Goal: Task Accomplishment & Management: Use online tool/utility

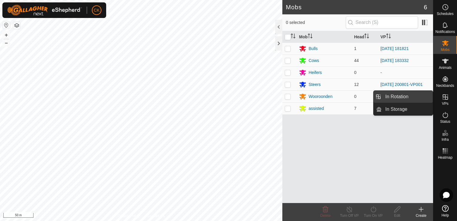
click at [423, 96] on link "In Rotation" at bounding box center [406, 97] width 51 height 12
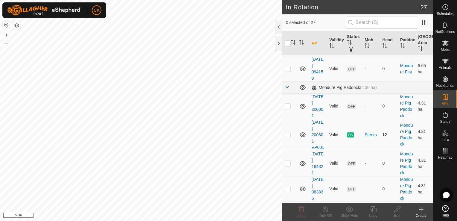
scroll to position [329, 0]
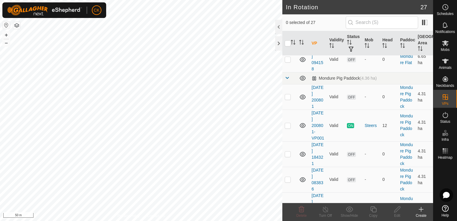
click at [420, 207] on icon at bounding box center [420, 208] width 7 height 7
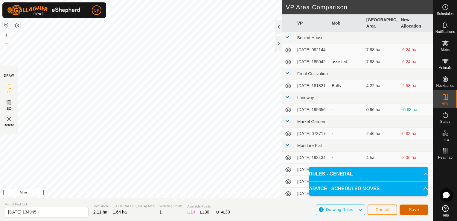
click at [412, 210] on span "Save" at bounding box center [414, 209] width 10 height 5
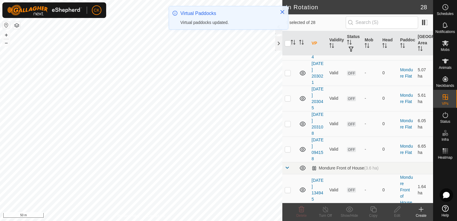
scroll to position [329, 0]
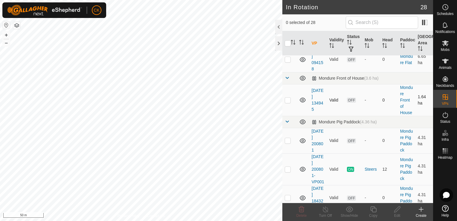
click at [286, 100] on p-checkbox at bounding box center [288, 99] width 6 height 5
checkbox input "false"
click at [445, 42] on icon at bounding box center [445, 43] width 7 height 6
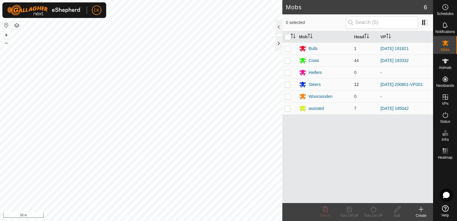
click at [288, 85] on p-checkbox at bounding box center [288, 84] width 6 height 5
checkbox input "true"
click at [373, 208] on icon at bounding box center [372, 208] width 7 height 7
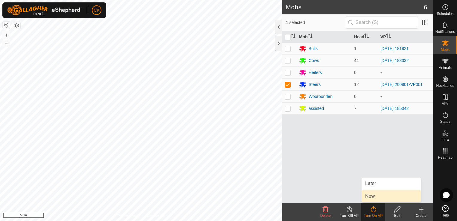
click at [374, 196] on link "Now" at bounding box center [390, 196] width 59 height 12
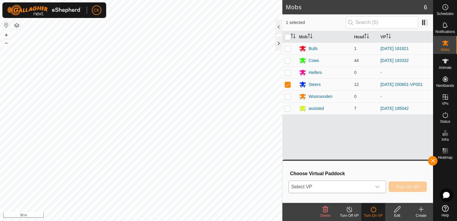
click at [378, 187] on icon "dropdown trigger" at bounding box center [377, 186] width 5 height 5
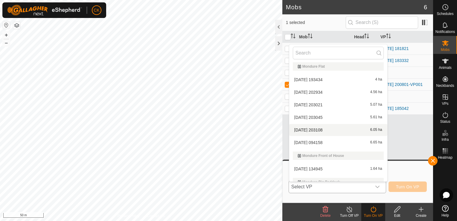
scroll to position [149, 0]
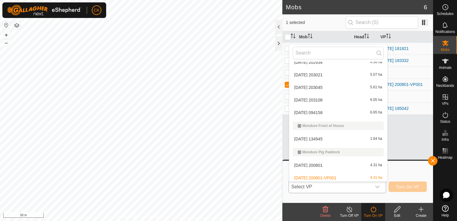
click at [319, 137] on li "[DATE] 134945 1.64 ha" at bounding box center [338, 139] width 98 height 12
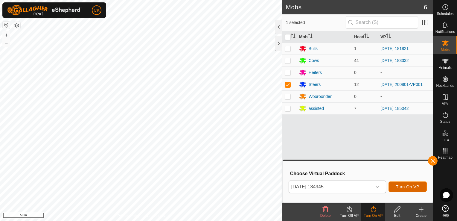
click at [414, 187] on span "Turn On VP" at bounding box center [407, 186] width 23 height 5
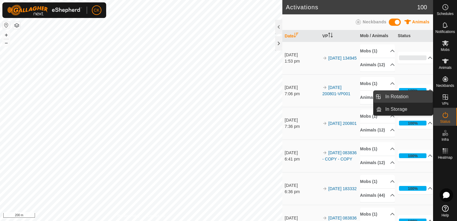
click at [422, 96] on link "In Rotation" at bounding box center [406, 97] width 51 height 12
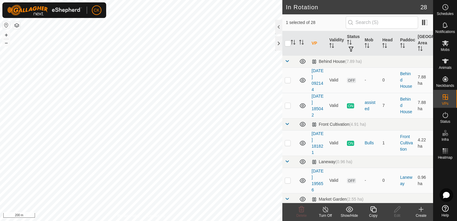
click at [287, 42] on input "checkbox" at bounding box center [288, 43] width 6 height 6
checkbox input "true"
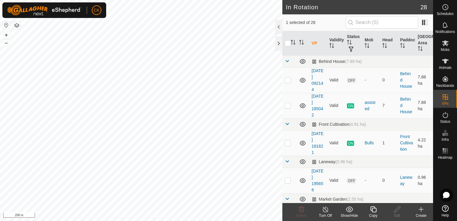
checkbox input "true"
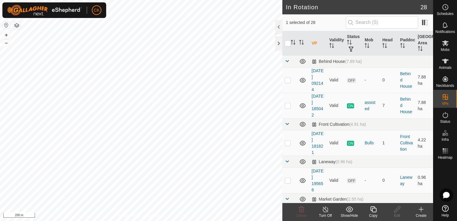
checkbox input "true"
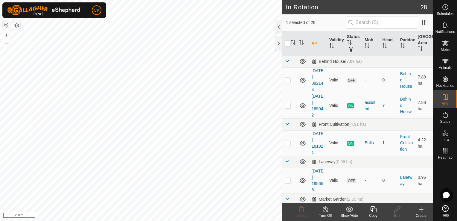
checkbox input "true"
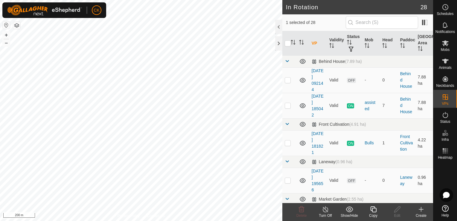
checkbox input "true"
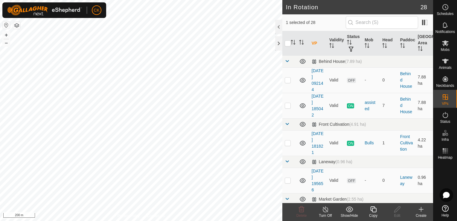
checkbox input "true"
click at [287, 42] on input "checkbox" at bounding box center [288, 43] width 6 height 6
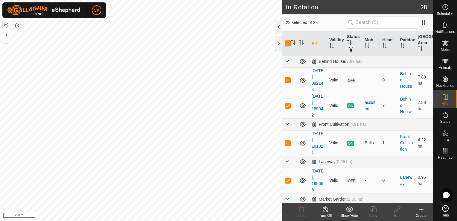
checkbox input "false"
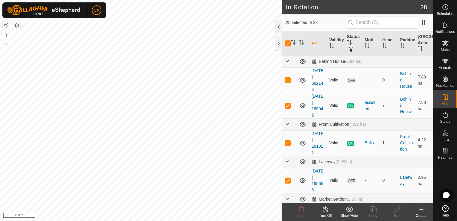
checkbox input "false"
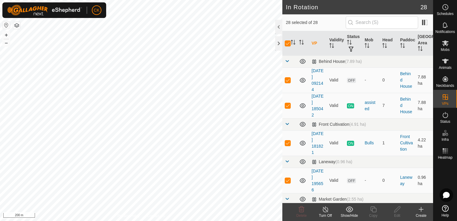
checkbox input "false"
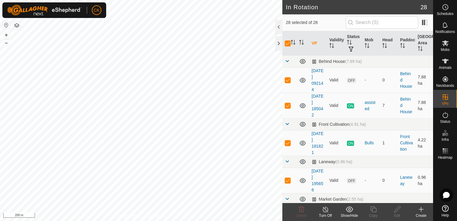
checkbox input "false"
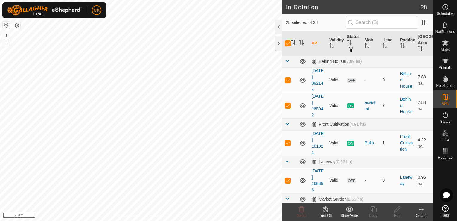
checkbox input "false"
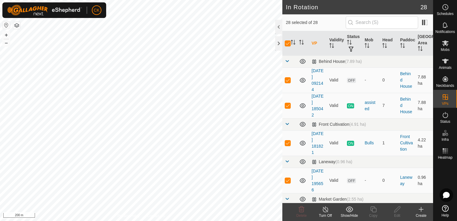
checkbox input "false"
